Goal: Task Accomplishment & Management: Use online tool/utility

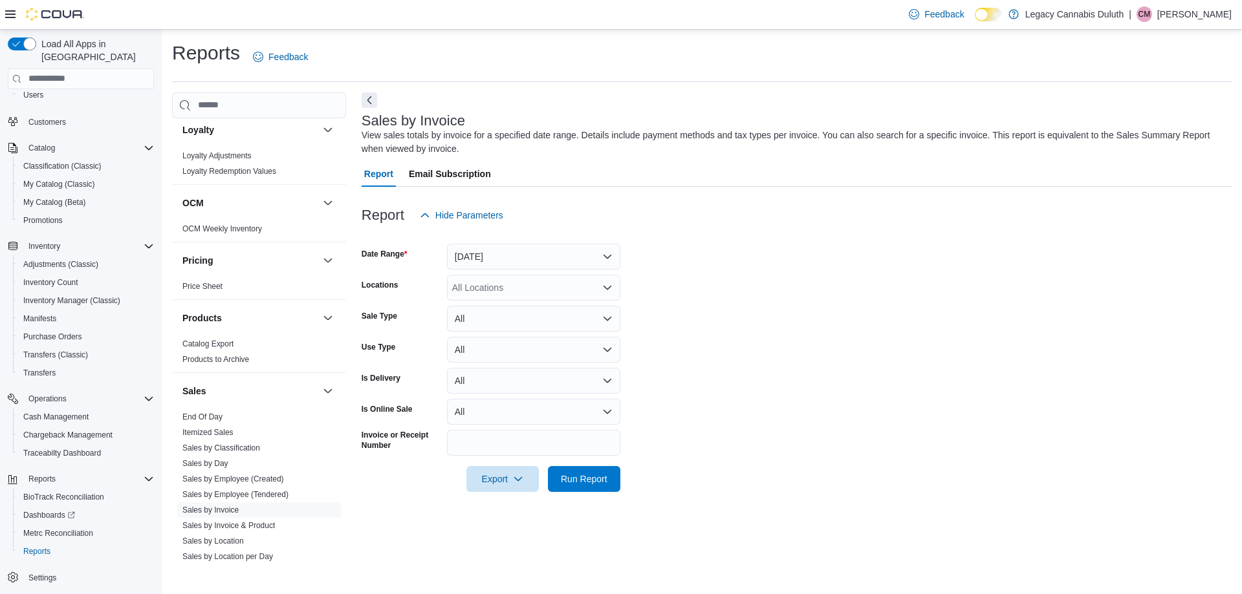
scroll to position [776, 0]
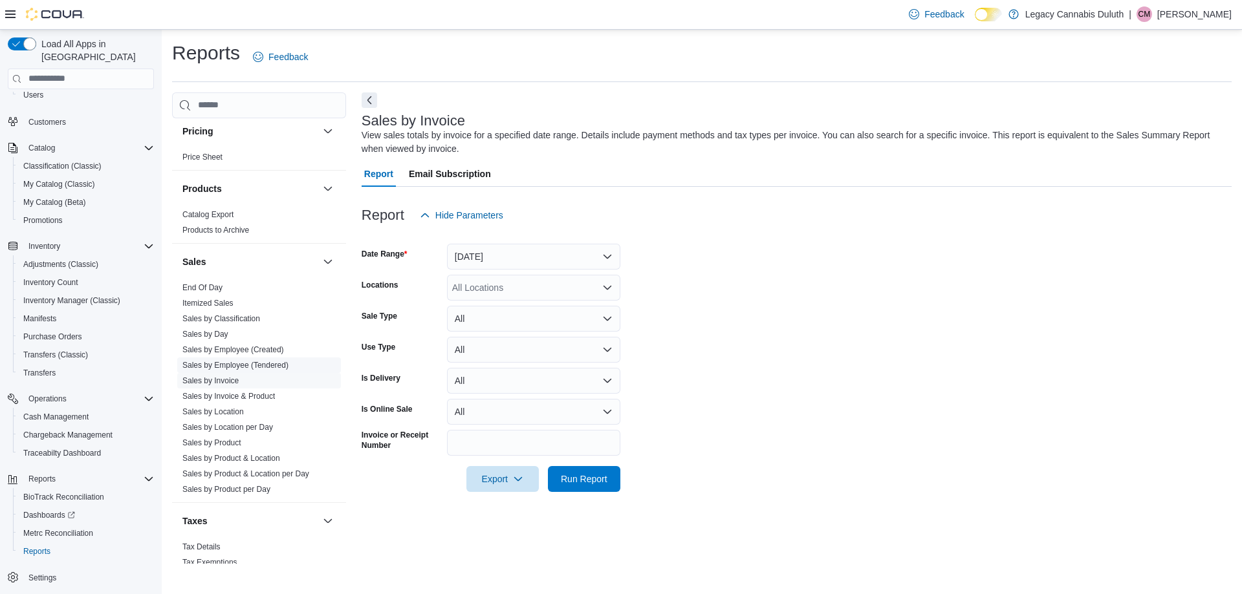
click at [228, 366] on link "Sales by Employee (Tendered)" at bounding box center [235, 365] width 106 height 9
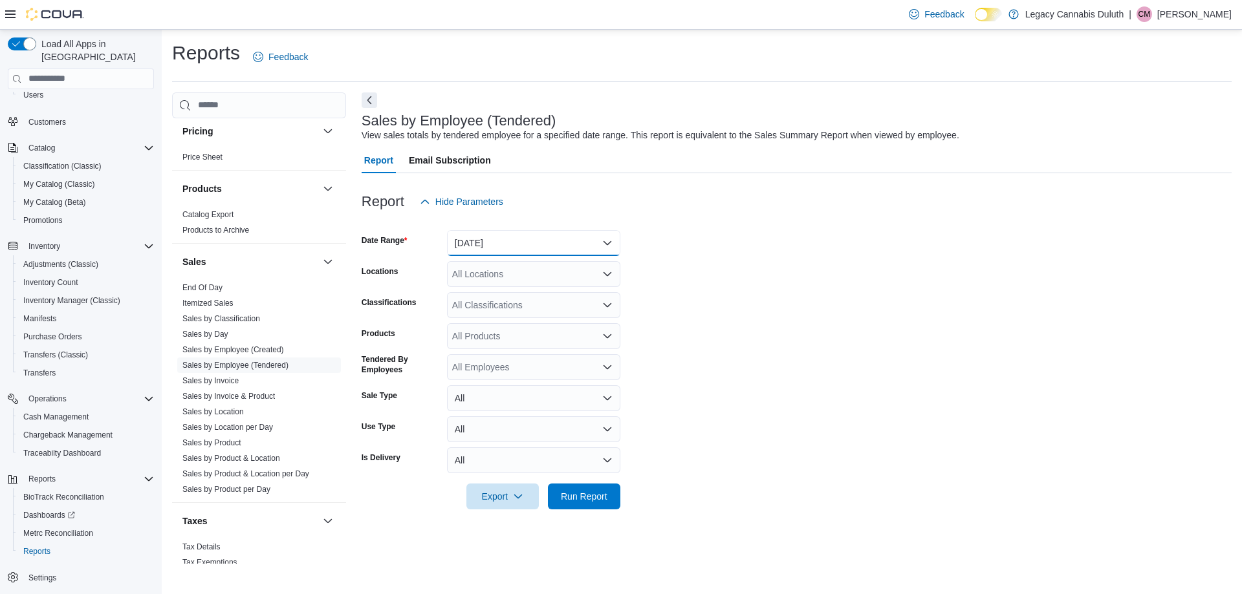
click at [532, 236] on button "[DATE]" at bounding box center [533, 243] width 173 height 26
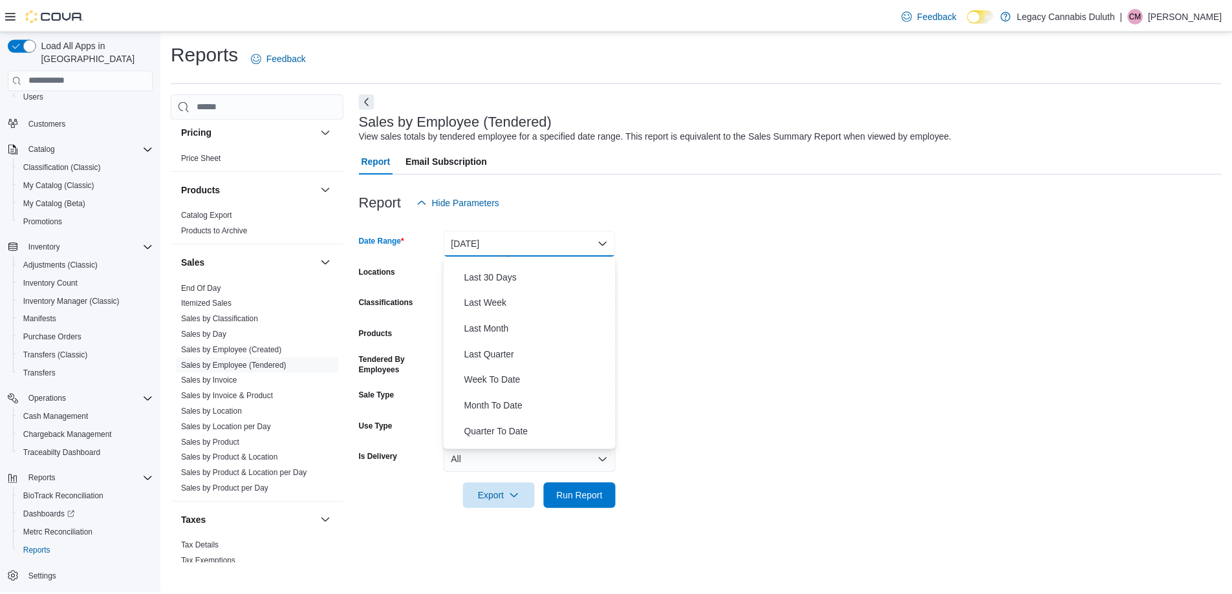
scroll to position [194, 0]
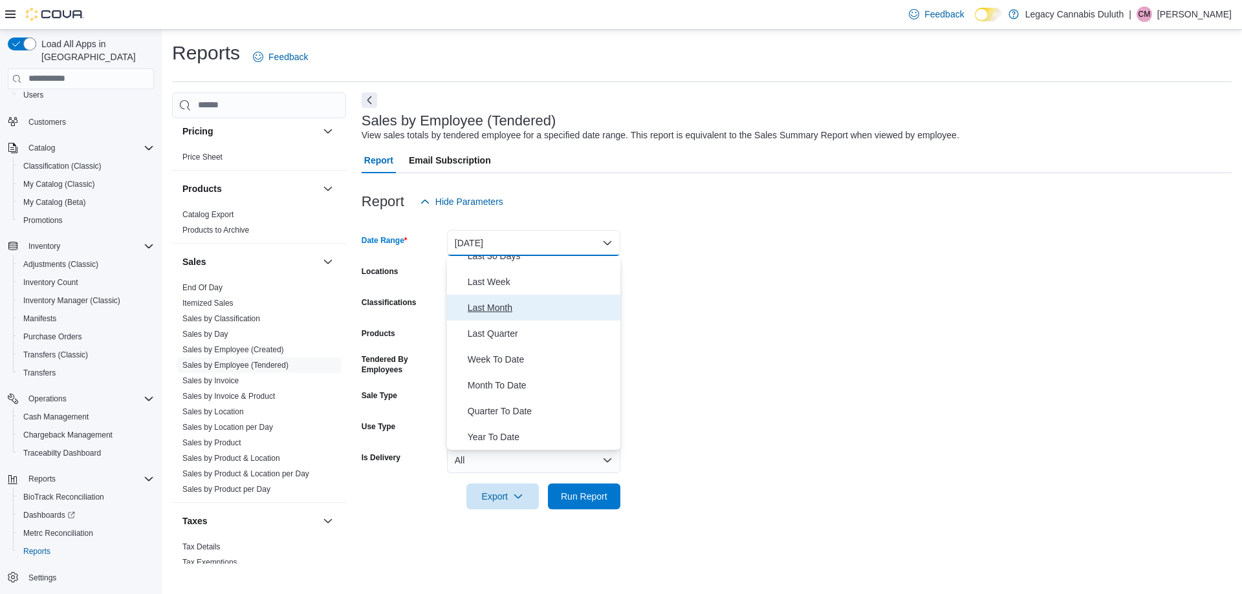
click at [499, 316] on button "Last Month" at bounding box center [533, 308] width 173 height 26
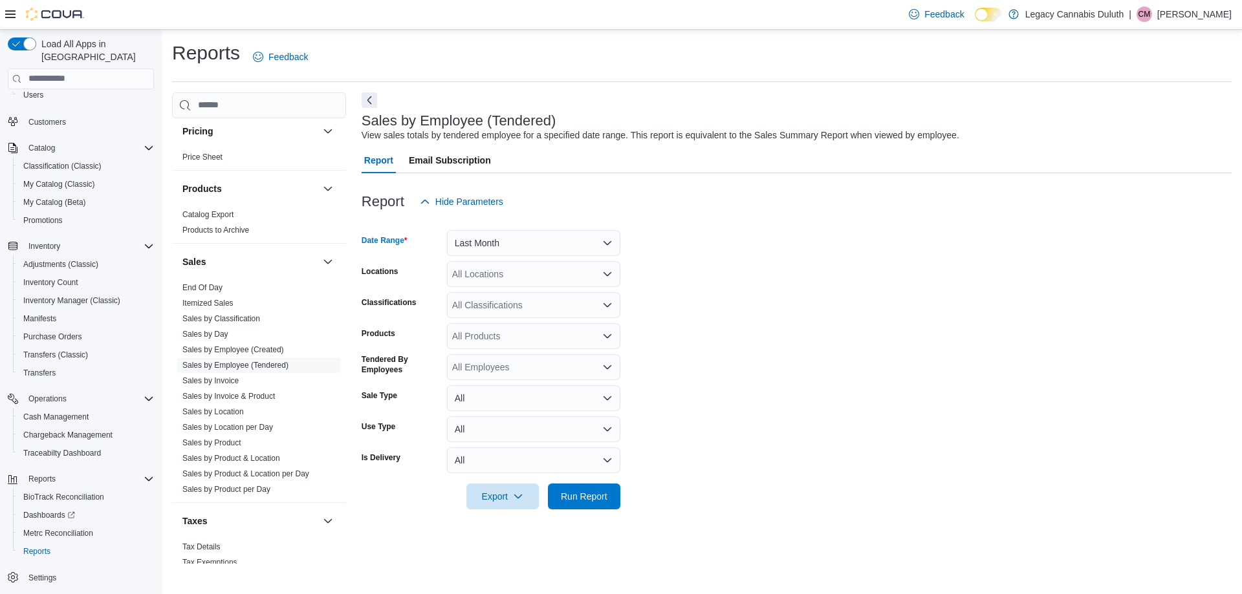
click at [540, 268] on div "All Locations" at bounding box center [533, 274] width 173 height 26
click at [538, 316] on span "[STREET_ADDRESS]" at bounding box center [519, 315] width 89 height 13
click at [700, 282] on form "Date Range Last Month Locations [STREET_ADDRESS] Selected. 1906 W Superior St..…" at bounding box center [797, 362] width 870 height 295
click at [583, 501] on span "Run Report" at bounding box center [584, 496] width 47 height 13
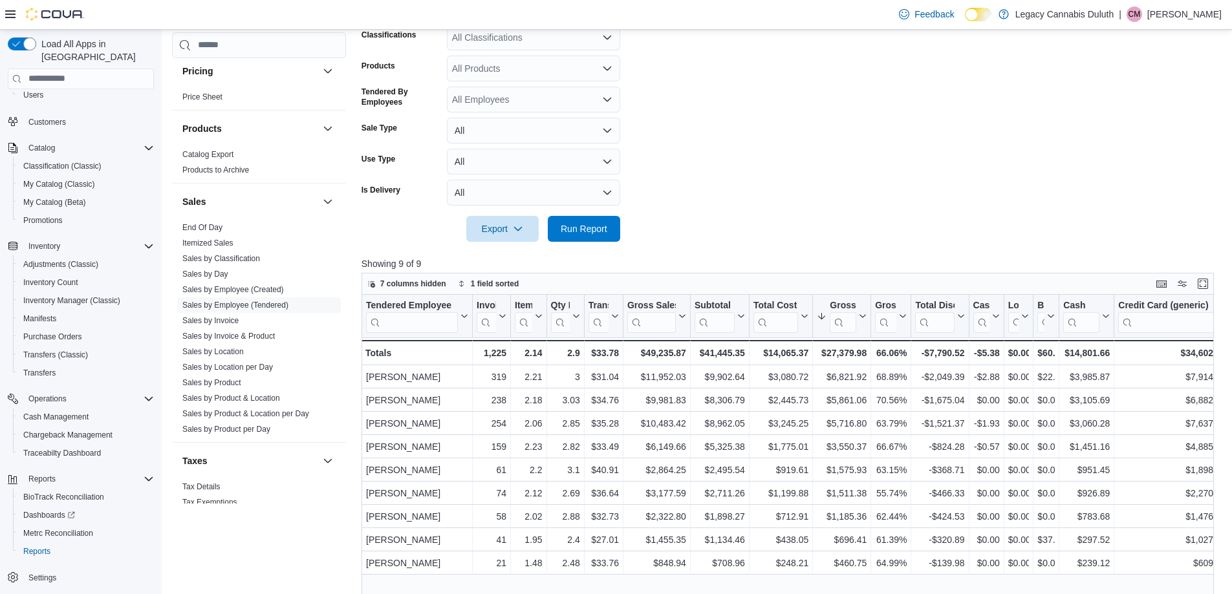
scroll to position [388, 0]
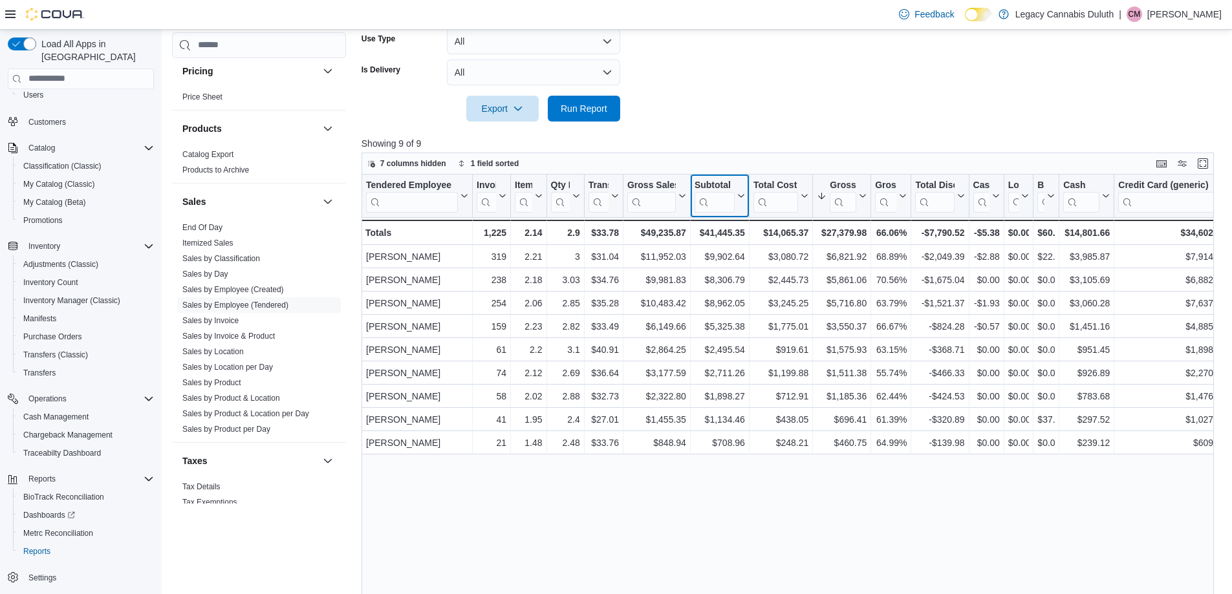
click at [739, 195] on icon at bounding box center [741, 196] width 6 height 3
click at [739, 260] on span "Sort High-Low" at bounding box center [728, 261] width 49 height 10
click at [525, 106] on span "Export" at bounding box center [502, 108] width 57 height 26
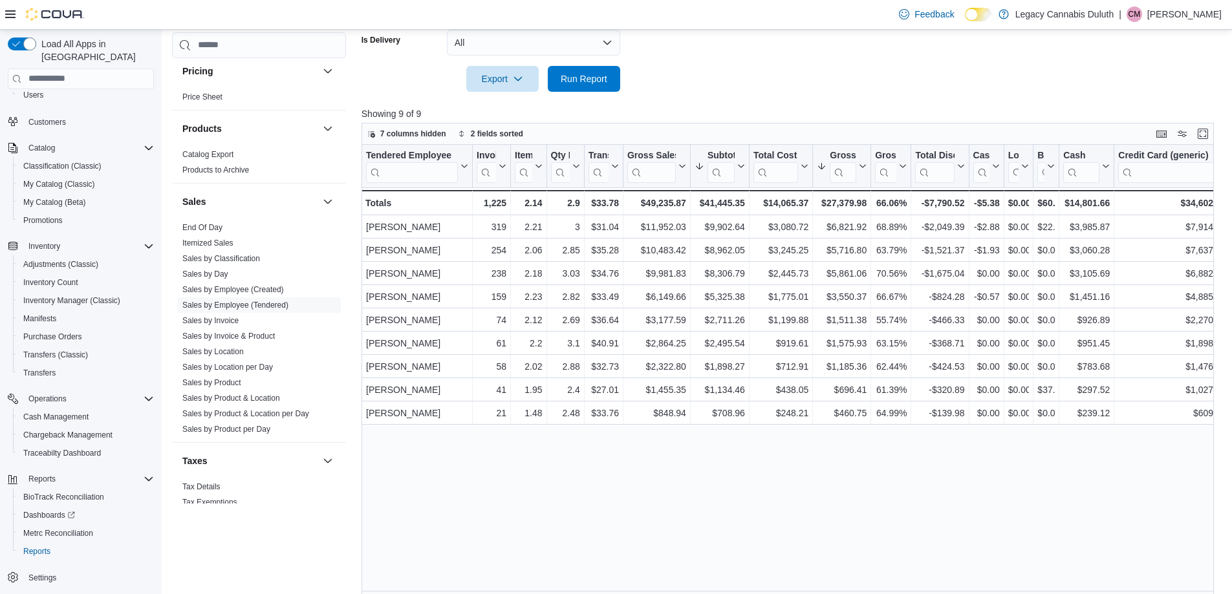
scroll to position [432, 0]
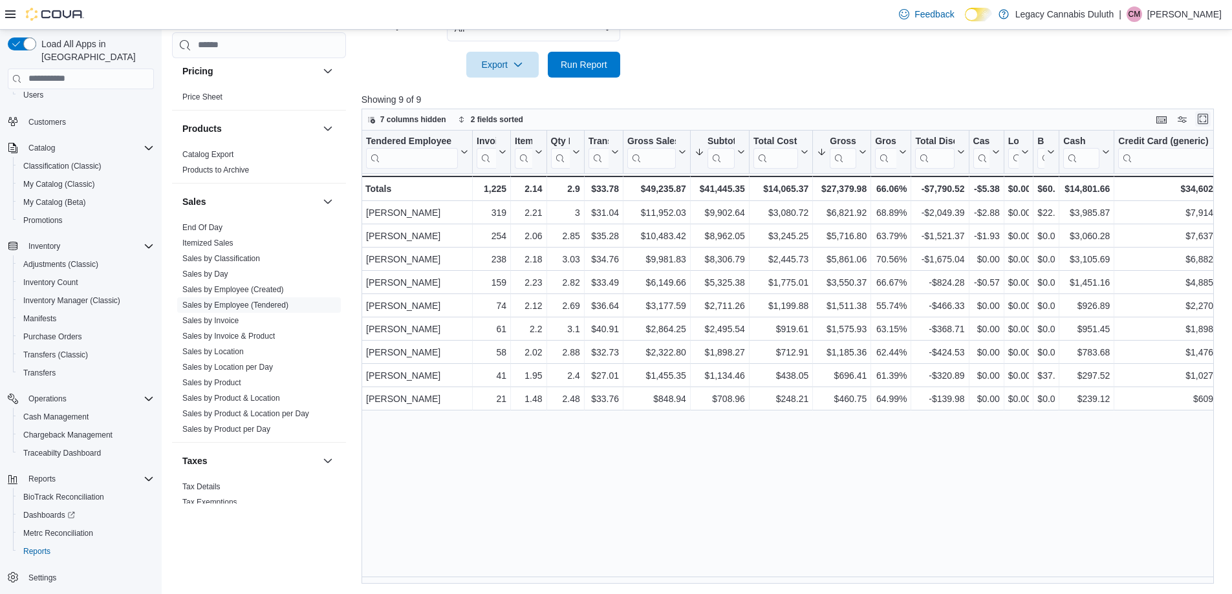
click at [1211, 120] on button "Enter fullscreen" at bounding box center [1203, 119] width 16 height 16
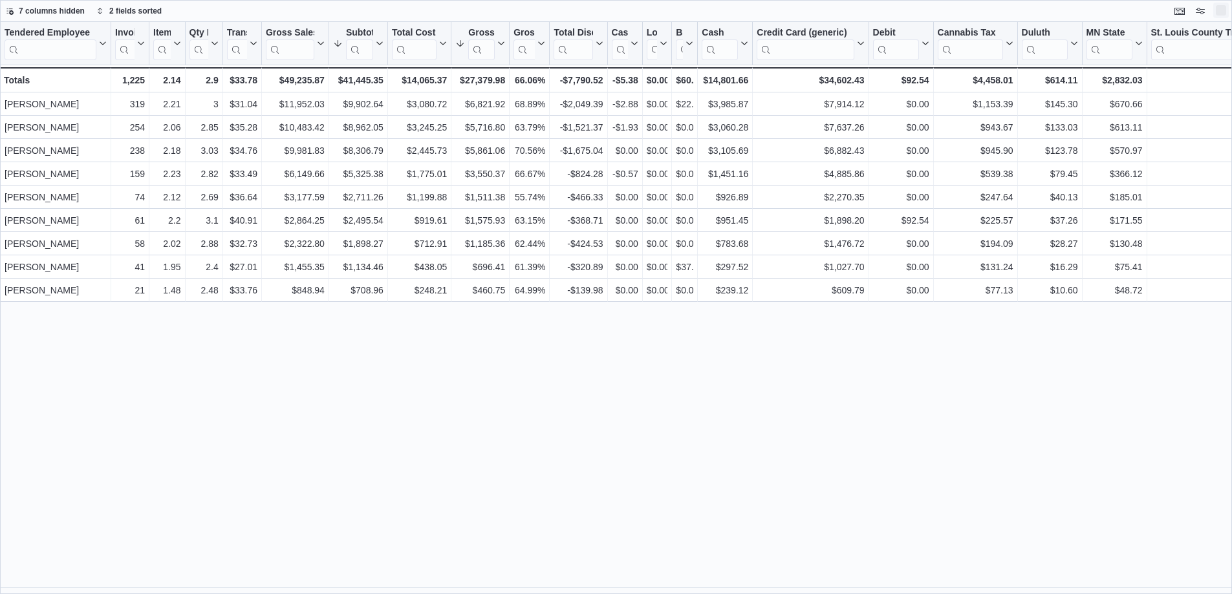
scroll to position [0, 0]
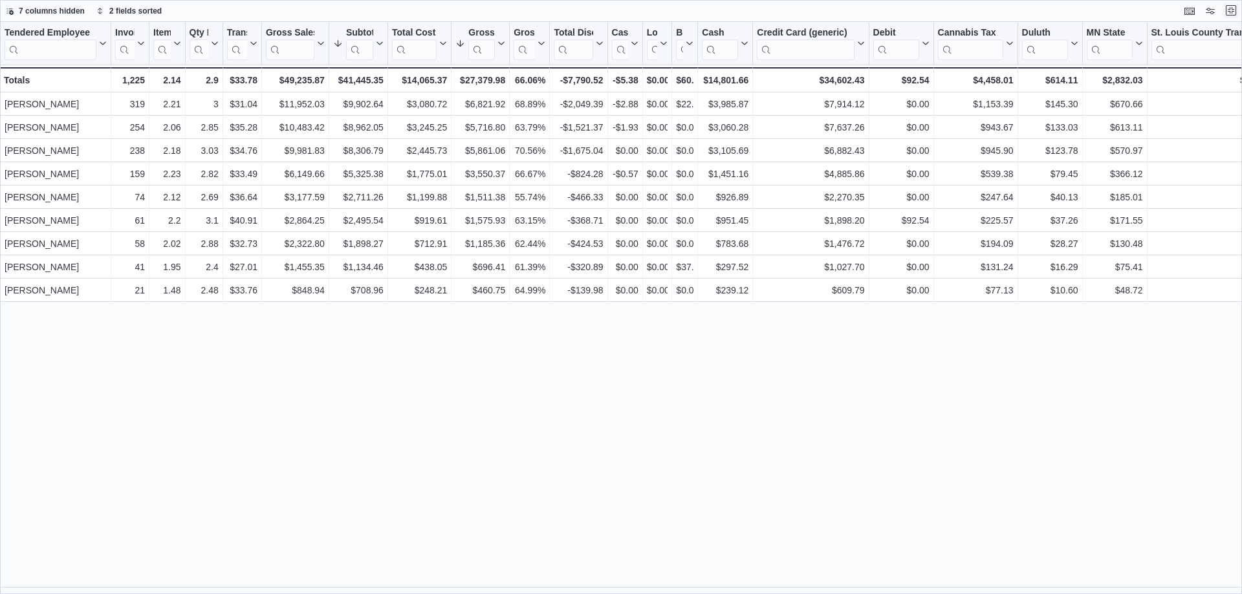
click at [1232, 9] on button "Exit fullscreen" at bounding box center [1231, 11] width 16 height 16
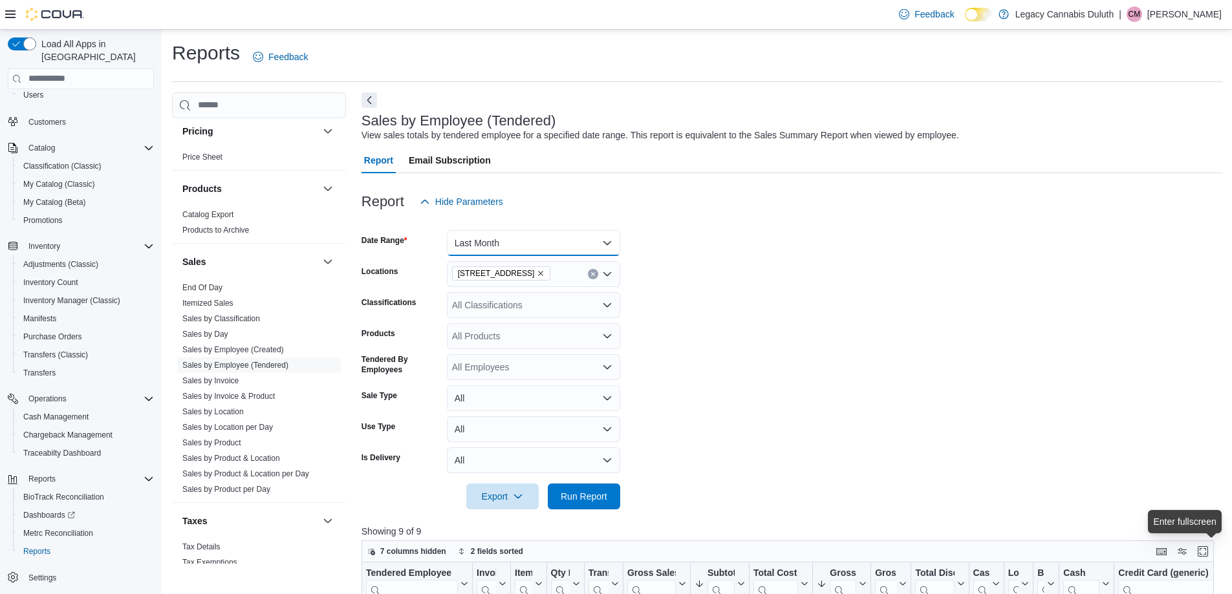
click at [538, 246] on button "Last Month" at bounding box center [533, 243] width 173 height 26
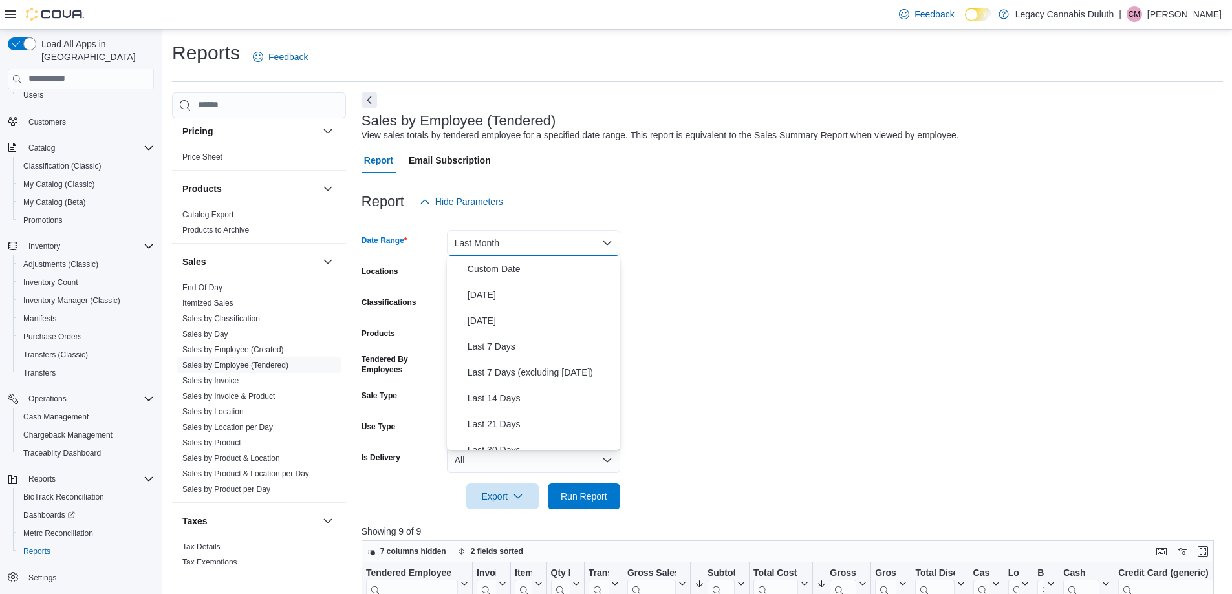
scroll to position [149, 0]
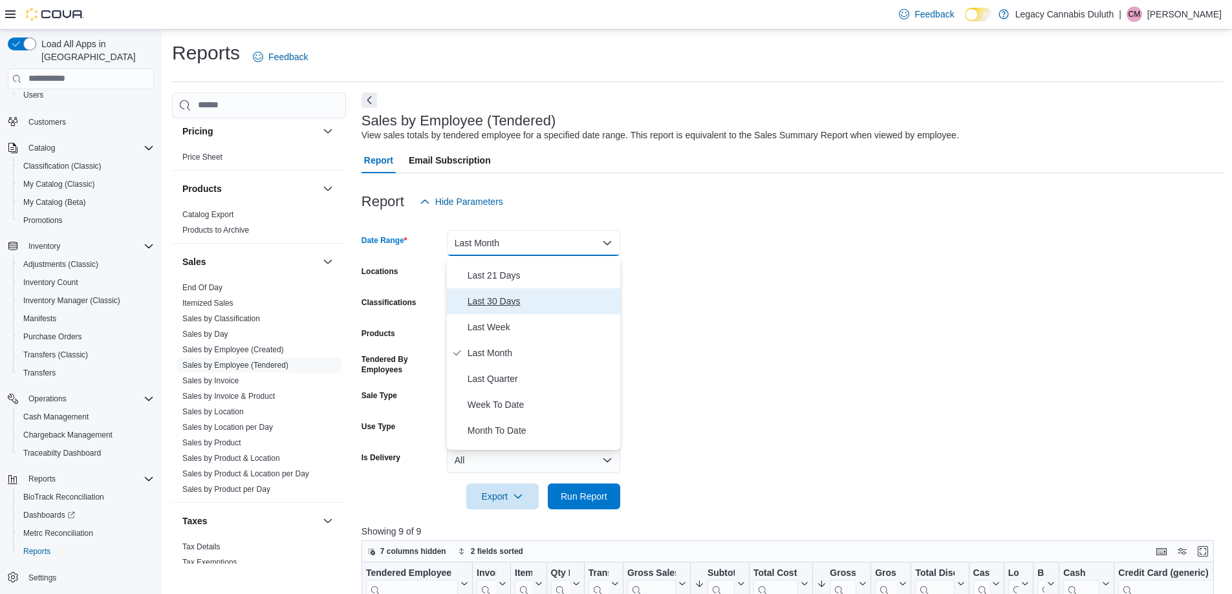
click at [504, 303] on span "Last 30 Days" at bounding box center [541, 302] width 147 height 16
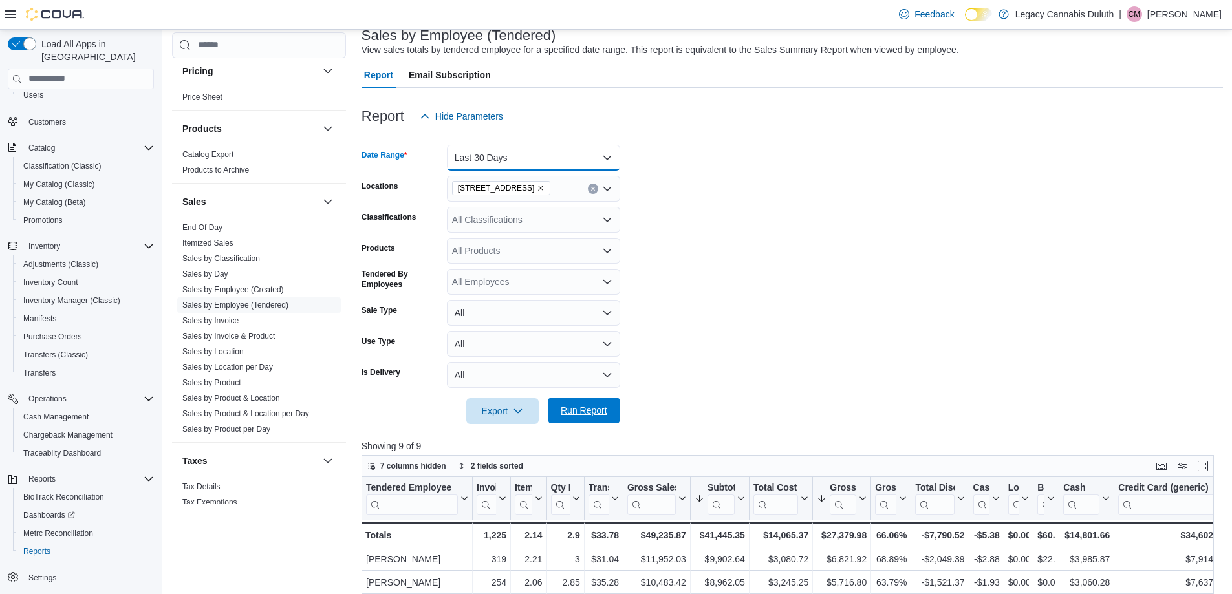
scroll to position [129, 0]
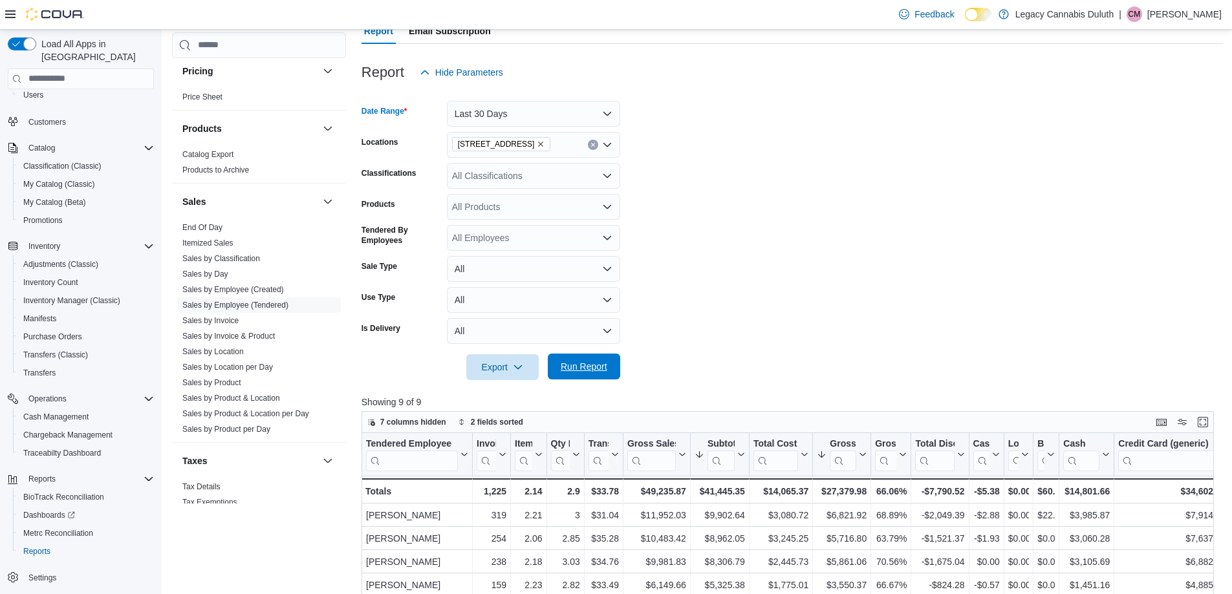
click at [592, 366] on span "Run Report" at bounding box center [584, 366] width 47 height 13
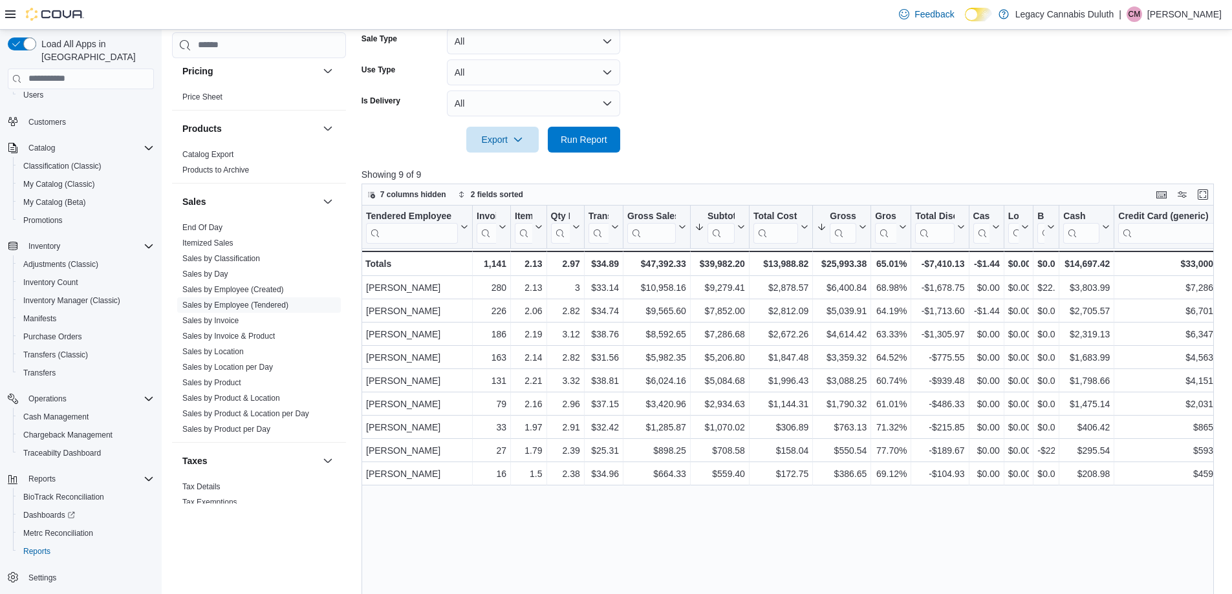
scroll to position [388, 0]
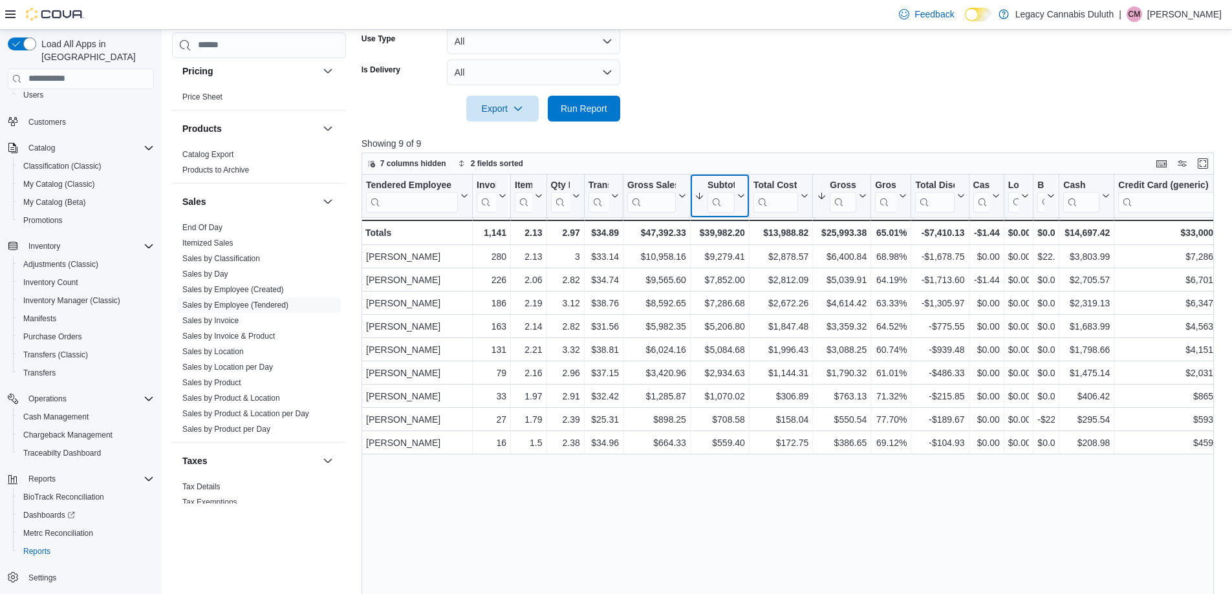
click at [741, 194] on icon at bounding box center [740, 196] width 10 height 8
click at [739, 259] on span "Sort High-Low" at bounding box center [728, 261] width 49 height 10
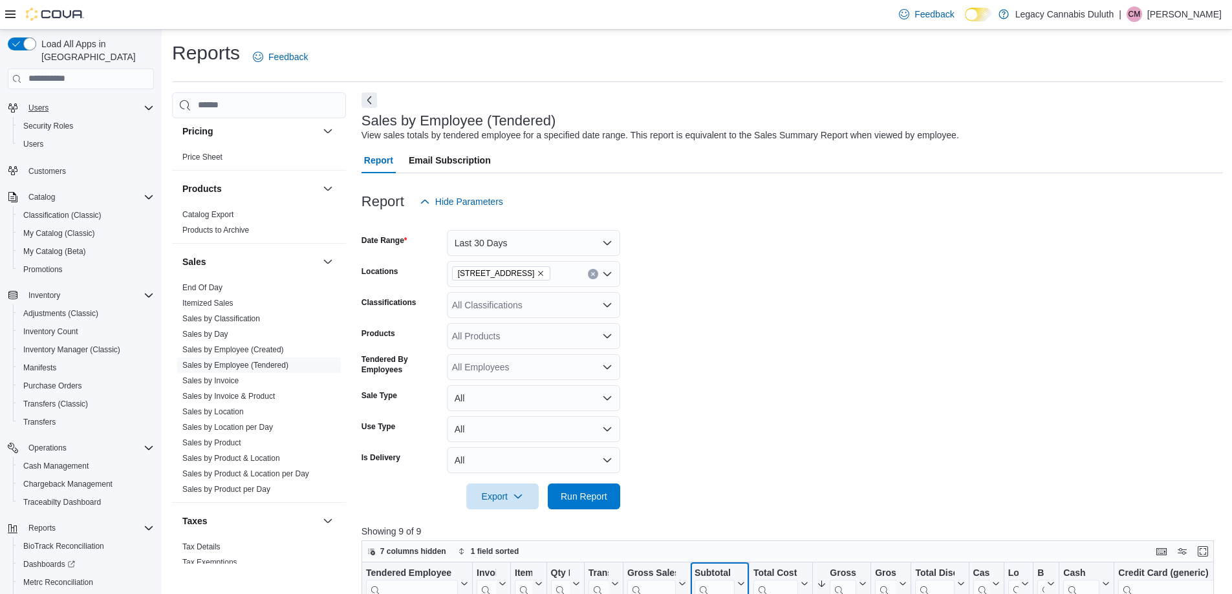
scroll to position [0, 0]
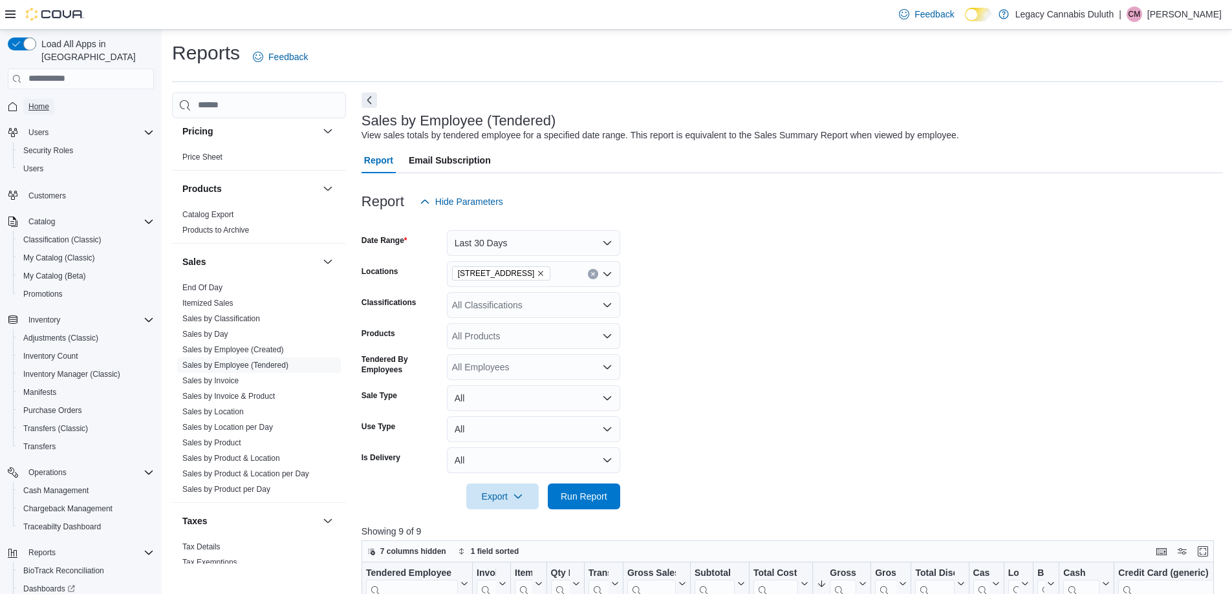
click at [40, 102] on span "Home" at bounding box center [38, 107] width 21 height 10
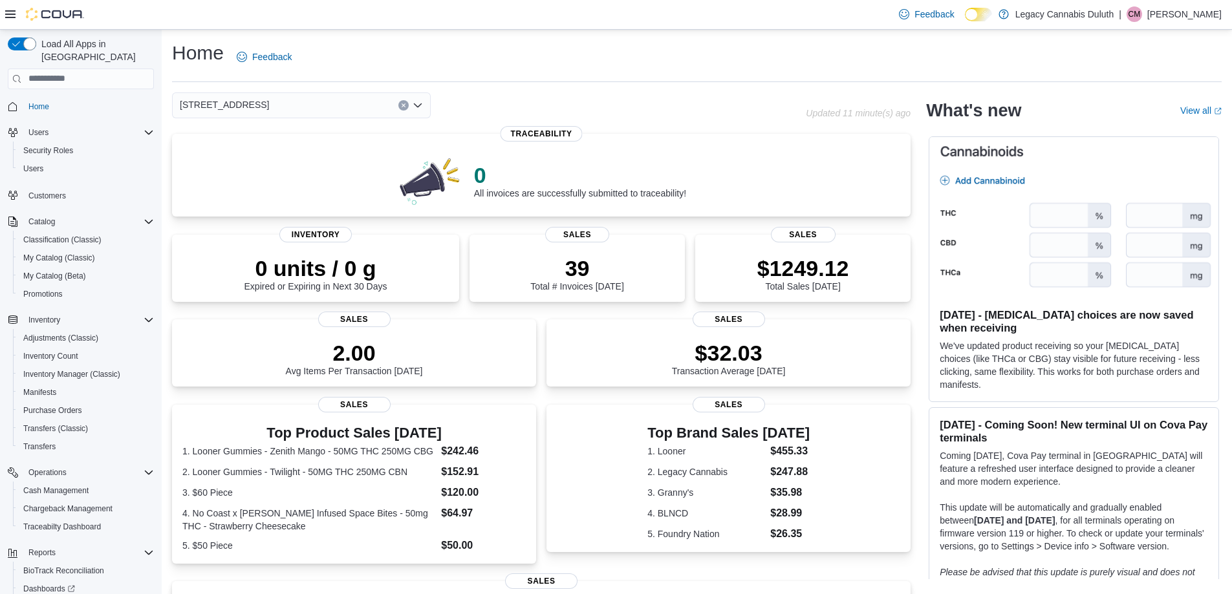
click at [492, 55] on div "Home Feedback" at bounding box center [697, 57] width 1050 height 34
